Goal: Task Accomplishment & Management: Manage account settings

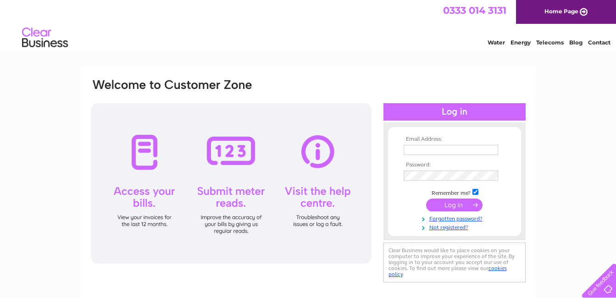
type input "[EMAIL_ADDRESS][DOMAIN_NAME]"
click at [462, 206] on input "submit" at bounding box center [454, 205] width 56 height 13
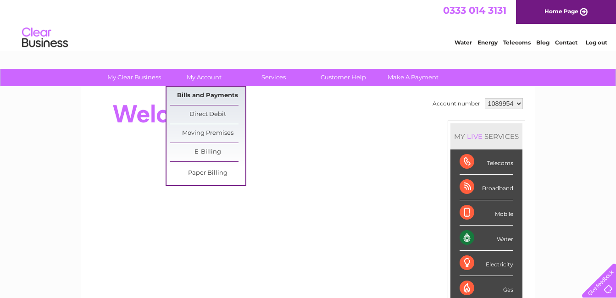
click at [201, 91] on link "Bills and Payments" at bounding box center [208, 96] width 76 height 18
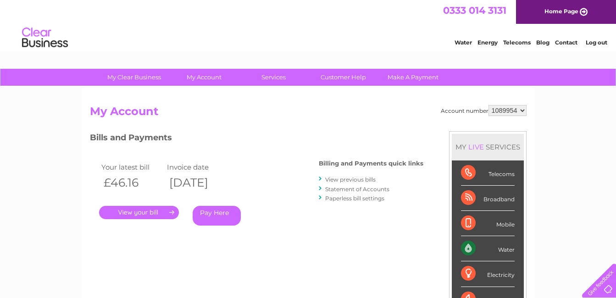
click at [343, 180] on link "View previous bills" at bounding box center [350, 179] width 50 height 7
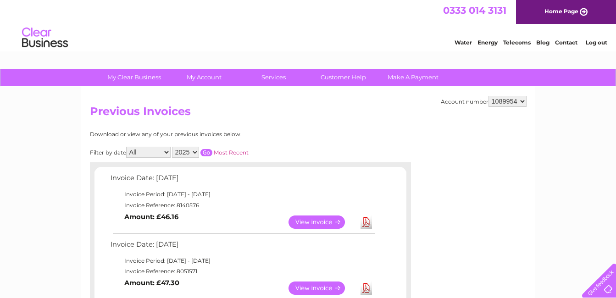
click at [315, 292] on link "View" at bounding box center [321, 288] width 67 height 13
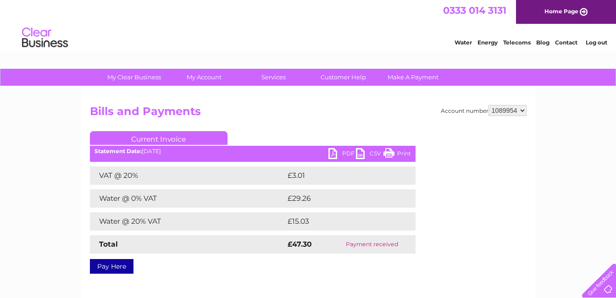
click at [405, 153] on link "Print" at bounding box center [397, 154] width 28 height 13
click at [171, 138] on link "Current Invoice" at bounding box center [159, 138] width 138 height 14
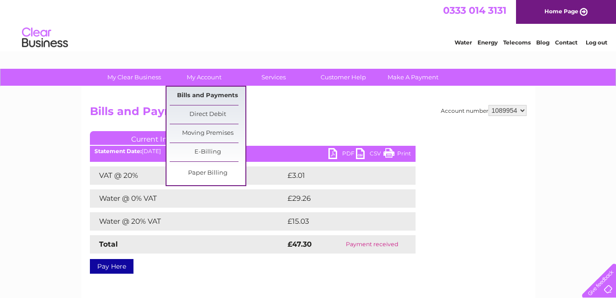
click at [203, 95] on link "Bills and Payments" at bounding box center [208, 96] width 76 height 18
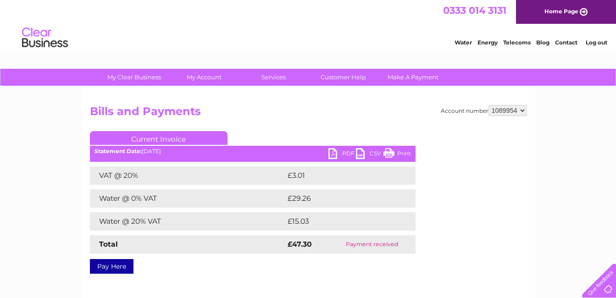
click at [280, 103] on div "Account number 1089954 Bills and Payments Current Invoice PDF CSV Print VAT @ 2…" at bounding box center [308, 215] width 454 height 257
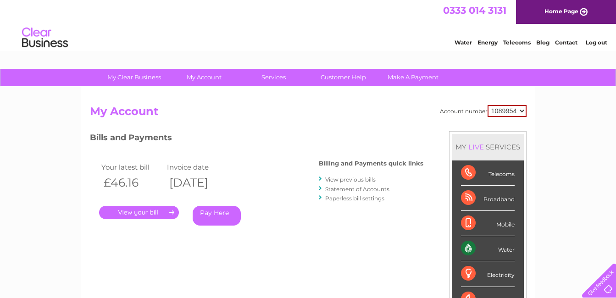
click at [142, 209] on link "." at bounding box center [139, 212] width 80 height 13
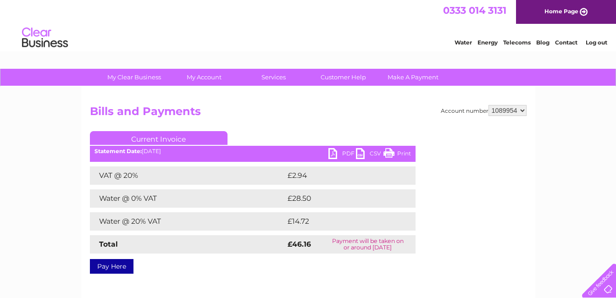
click at [405, 151] on link "Print" at bounding box center [397, 154] width 28 height 13
click at [594, 40] on link "Log out" at bounding box center [597, 42] width 22 height 7
